Goal: Task Accomplishment & Management: Manage account settings

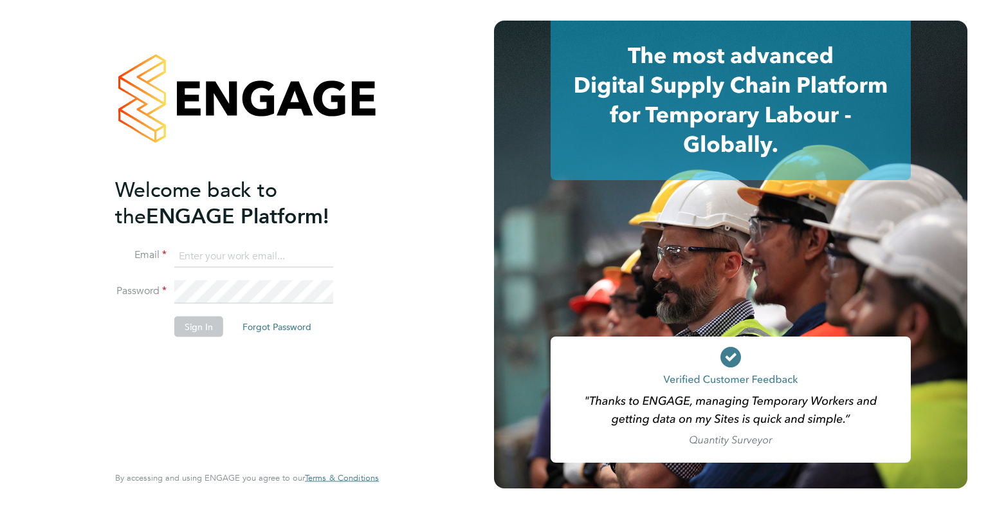
click at [203, 254] on input at bounding box center [253, 256] width 159 height 23
type input "accounts@orka.works"
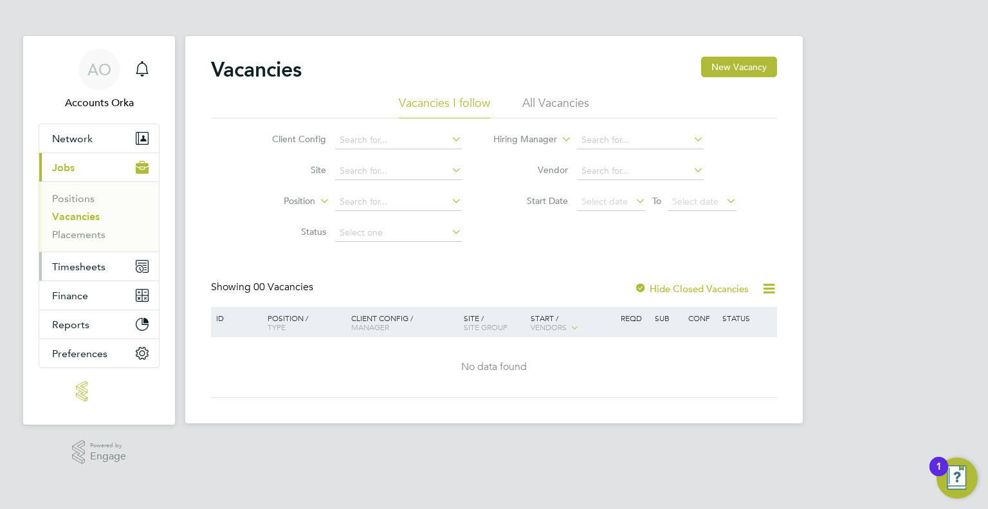
click at [90, 261] on span "Timesheets" at bounding box center [78, 267] width 53 height 12
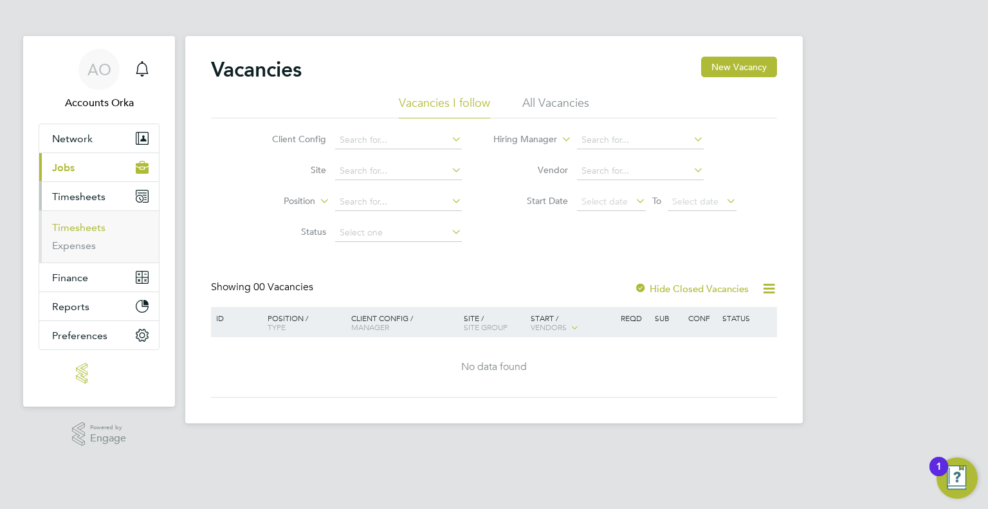
click at [97, 225] on link "Timesheets" at bounding box center [78, 227] width 53 height 12
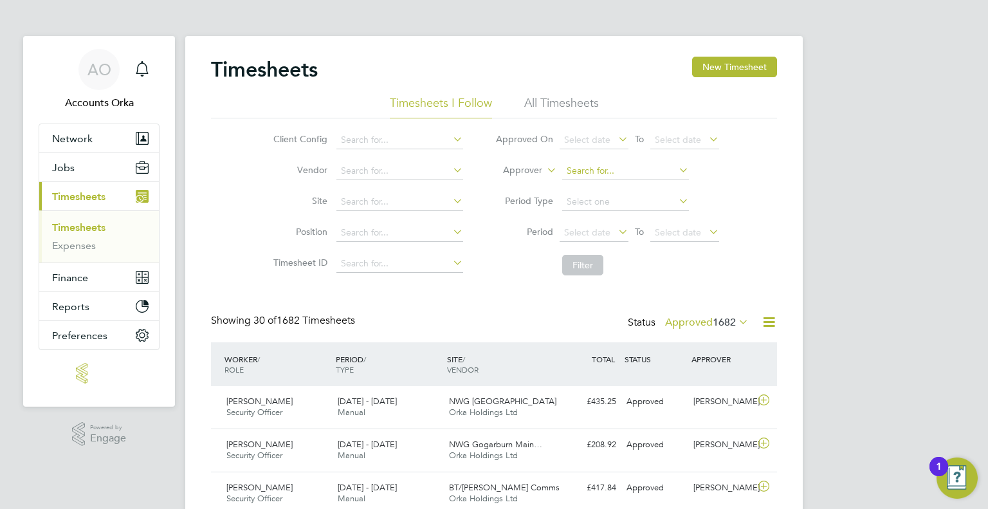
click at [571, 172] on input at bounding box center [625, 171] width 127 height 18
click at [610, 185] on li "[PERSON_NAME]" at bounding box center [641, 188] width 159 height 17
type input "[PERSON_NAME]"
click at [585, 268] on button "Filter" at bounding box center [582, 265] width 41 height 21
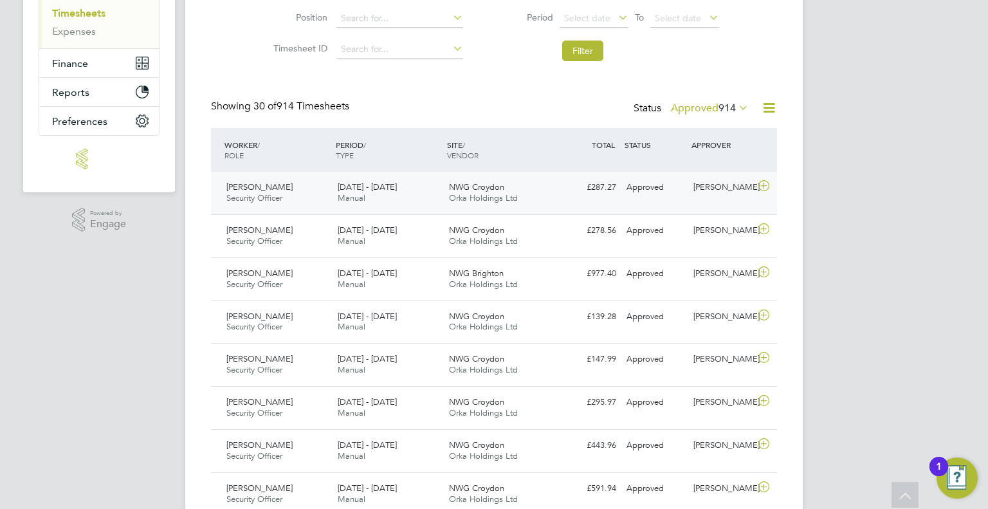
click at [768, 184] on icon at bounding box center [764, 186] width 16 height 10
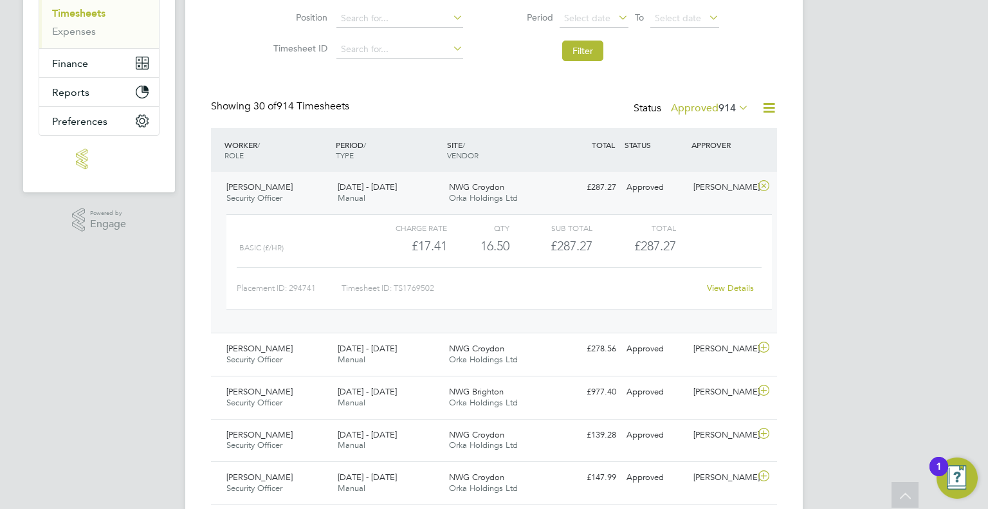
click at [741, 288] on link "View Details" at bounding box center [730, 288] width 47 height 11
click at [765, 186] on icon at bounding box center [764, 186] width 16 height 10
